Goal: Task Accomplishment & Management: Manage account settings

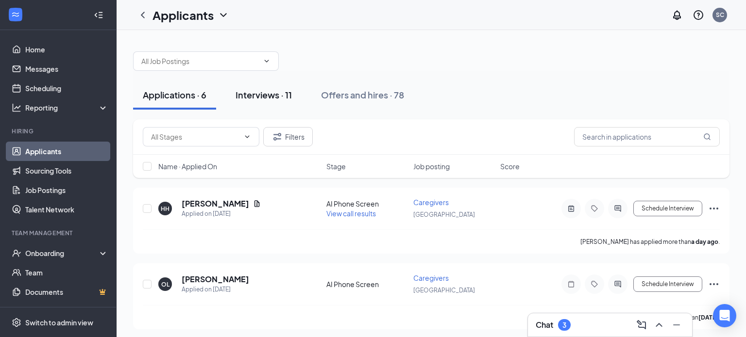
click at [279, 100] on div "Interviews · 11" at bounding box center [263, 95] width 56 height 12
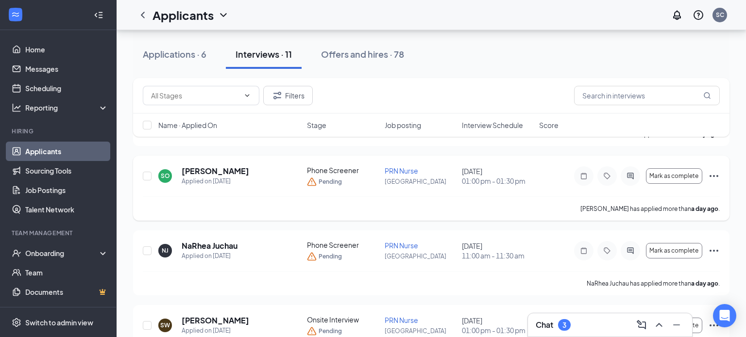
scroll to position [116, 0]
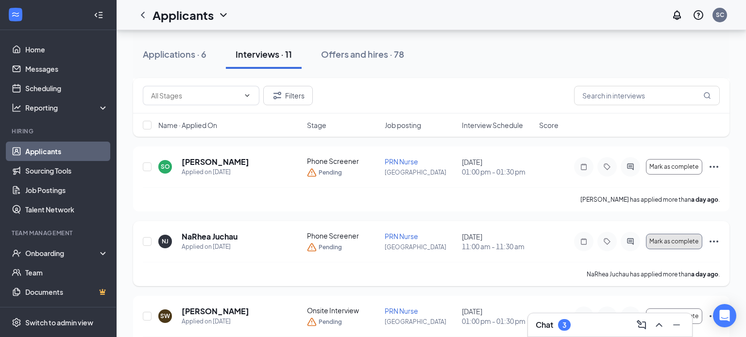
click at [676, 245] on button "Mark as complete" at bounding box center [674, 242] width 56 height 16
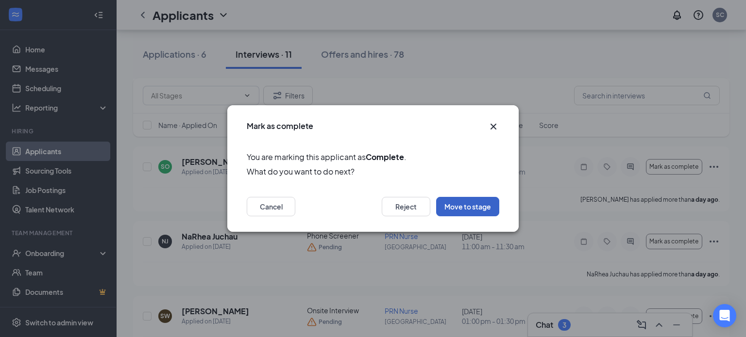
click at [452, 203] on button "Move to stage" at bounding box center [467, 206] width 63 height 19
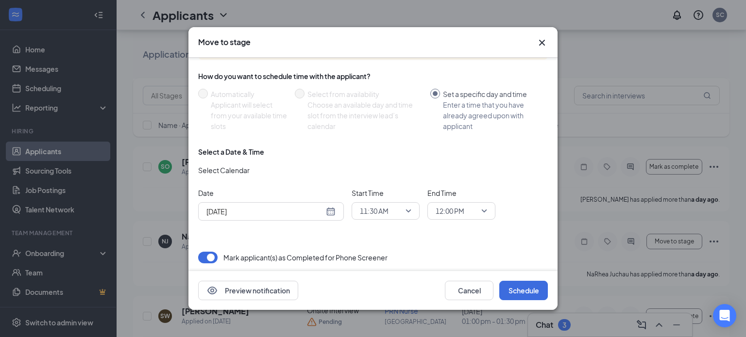
scroll to position [71, 0]
click at [330, 211] on div "[DATE]" at bounding box center [270, 210] width 129 height 11
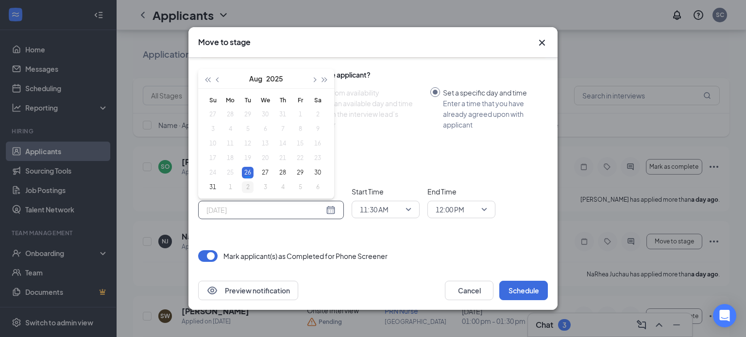
type input "[DATE]"
click at [249, 187] on div "2" at bounding box center [248, 188] width 12 height 12
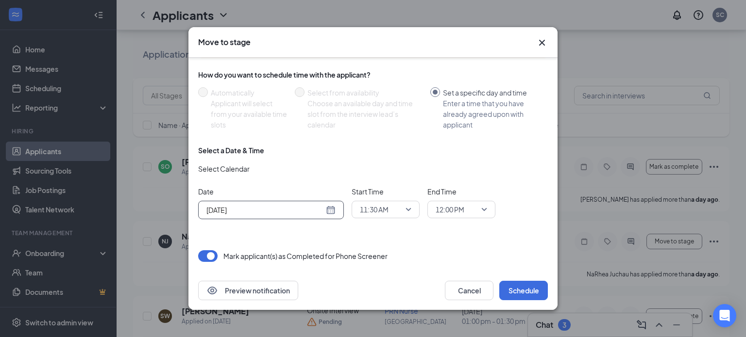
click at [393, 207] on span "11:30 AM" at bounding box center [381, 209] width 43 height 15
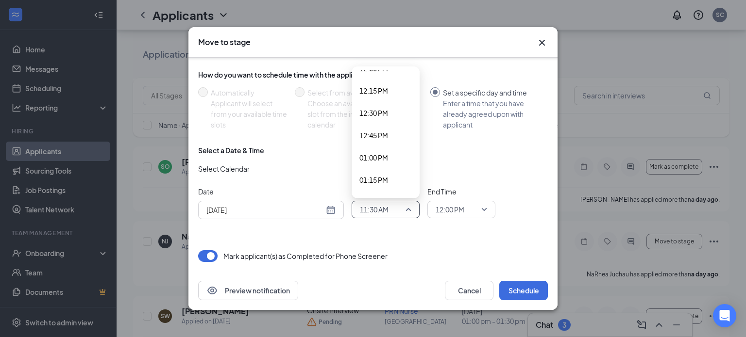
scroll to position [1096, 0]
click at [384, 152] on span "01:00 PM" at bounding box center [373, 147] width 29 height 11
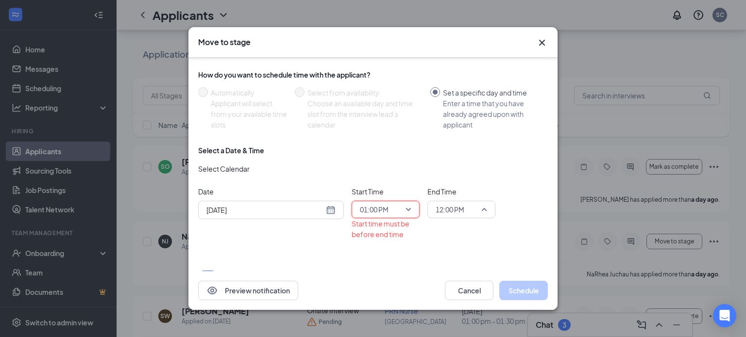
click at [480, 206] on span "12:00 PM" at bounding box center [460, 209] width 51 height 15
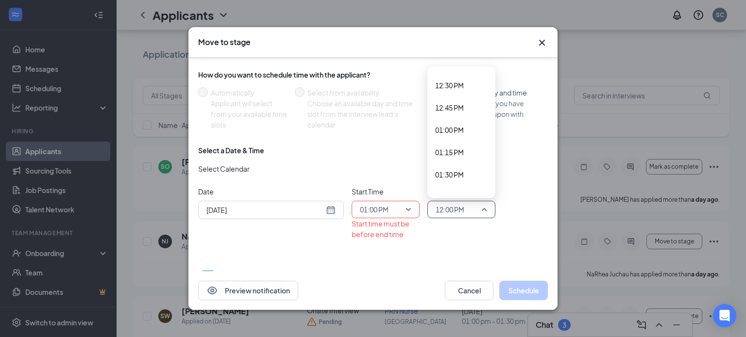
scroll to position [1114, 0]
click at [450, 170] on span "01:30 PM" at bounding box center [449, 174] width 29 height 11
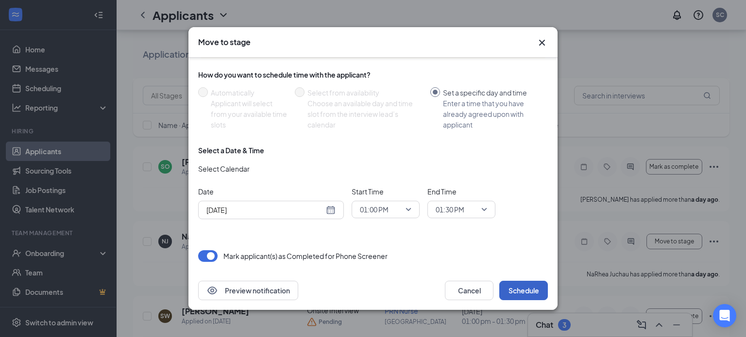
click at [533, 287] on button "Schedule" at bounding box center [523, 290] width 49 height 19
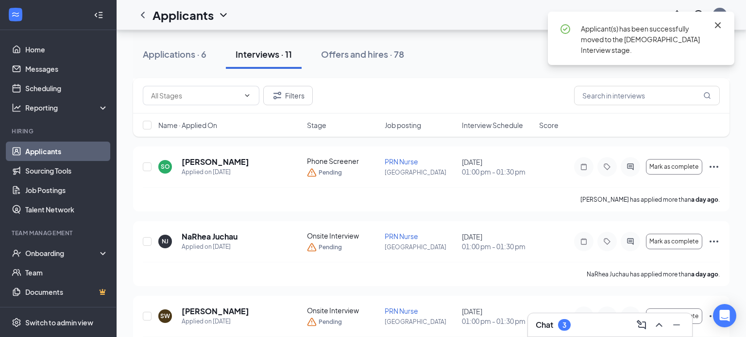
click at [715, 22] on icon "Cross" at bounding box center [718, 25] width 12 height 12
